Goal: Transaction & Acquisition: Purchase product/service

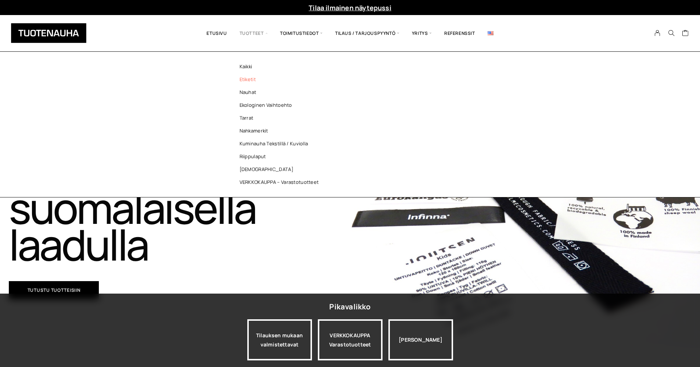
click at [250, 76] on link "Etiketit" at bounding box center [281, 79] width 107 height 13
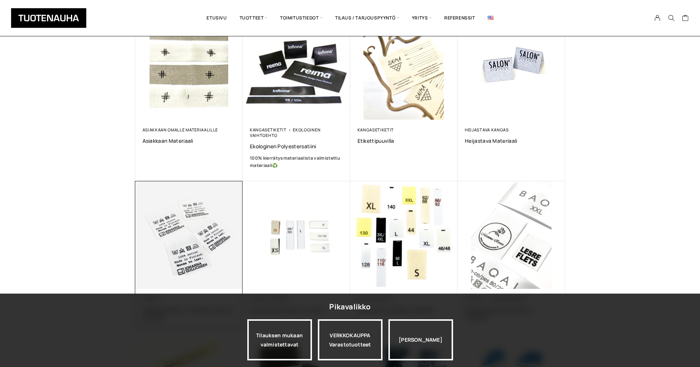
scroll to position [128, 0]
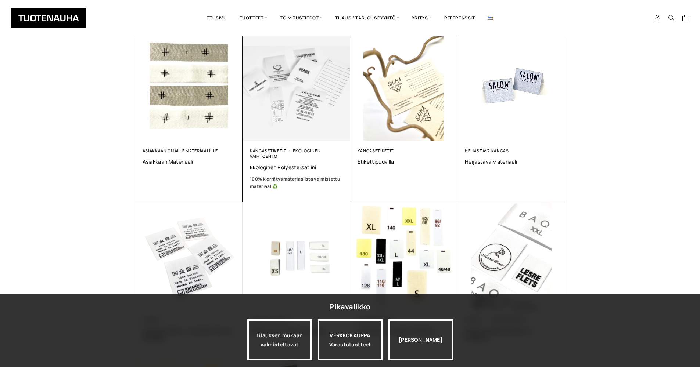
click at [283, 129] on img at bounding box center [296, 87] width 113 height 113
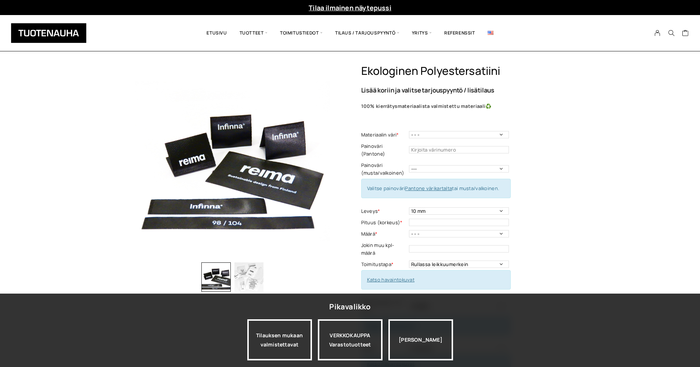
scroll to position [4, 0]
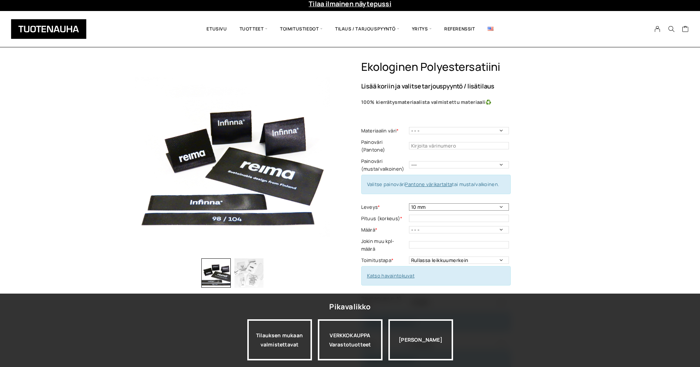
select select "30 mm"
click at [424, 215] on input "text" at bounding box center [459, 218] width 100 height 7
type input "30"
click at [560, 224] on div "Ekologinen polyestersatiini Lisää koriin ja valitse tarjouspyyntö / lisätilaus …" at bounding box center [463, 296] width 204 height 472
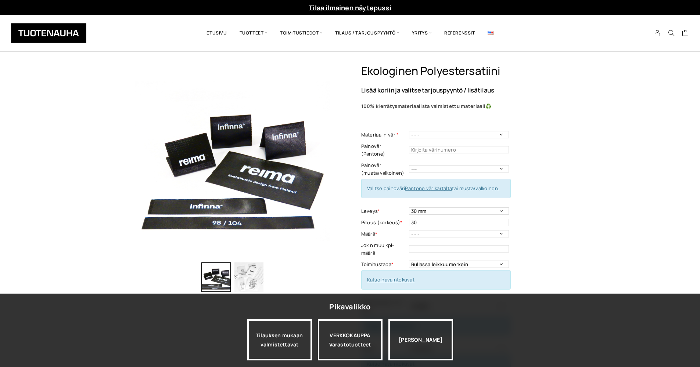
scroll to position [69, 0]
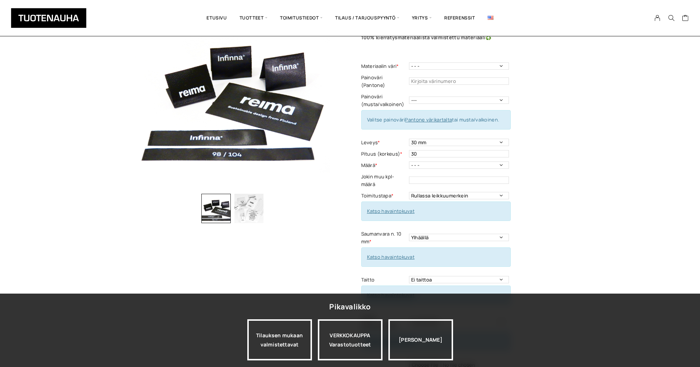
click at [393, 208] on link "Katso havaintokuvat" at bounding box center [391, 211] width 48 height 7
